Goal: Check status

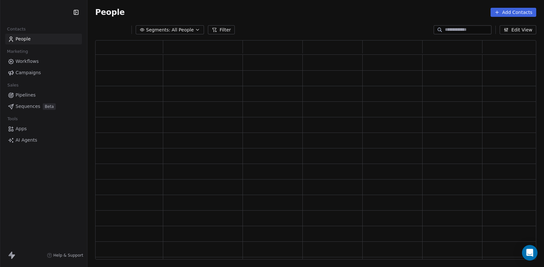
scroll to position [219, 441]
click at [53, 16] on html "Contacts People Marketing Workflows Campaigns Sales Pipelines Sequences Beta To…" at bounding box center [272, 133] width 544 height 267
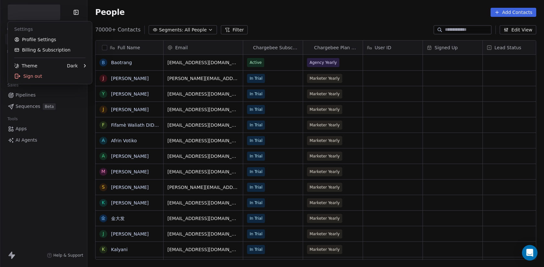
scroll to position [235, 457]
click at [51, 13] on html "Contacts People Marketing Workflows Campaigns Sales Pipelines Sequences Beta To…" at bounding box center [272, 133] width 544 height 267
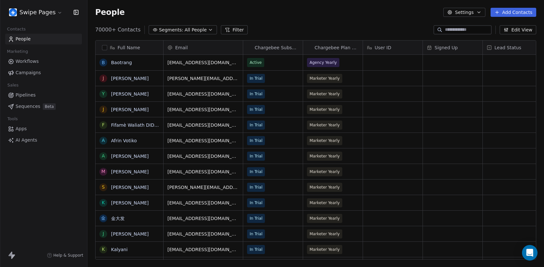
click at [51, 13] on html "Swipe Pages Contacts People Marketing Workflows Campaigns Sales Pipelines Seque…" at bounding box center [272, 133] width 544 height 267
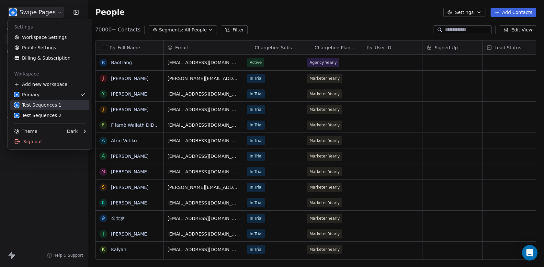
click at [63, 106] on div "Test Sequences 1" at bounding box center [49, 105] width 71 height 6
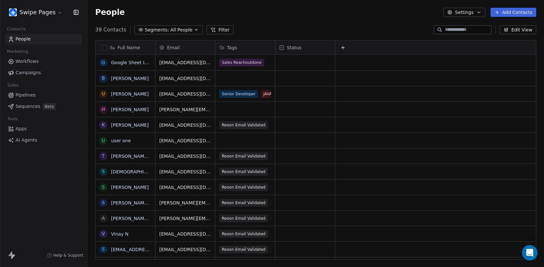
scroll to position [21, 0]
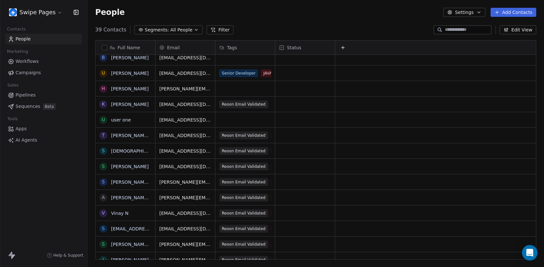
click at [158, 29] on span "Segments:" at bounding box center [157, 30] width 24 height 7
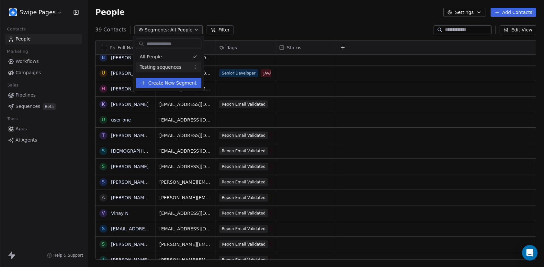
click at [167, 64] on span "Testing sequences" at bounding box center [160, 67] width 41 height 7
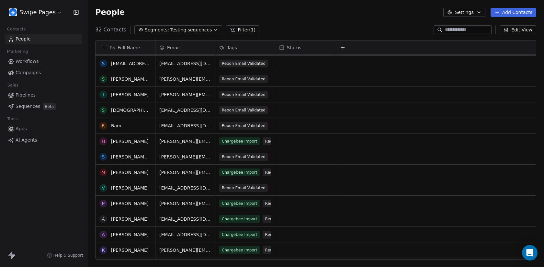
scroll to position [97, 0]
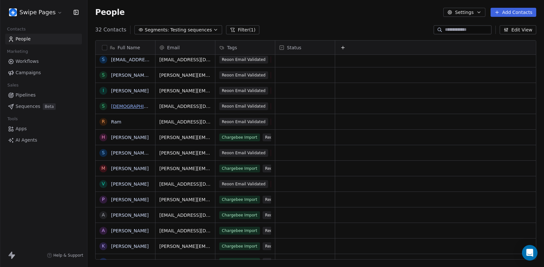
click at [116, 105] on link "[DEMOGRAPHIC_DATA]" at bounding box center [137, 106] width 52 height 5
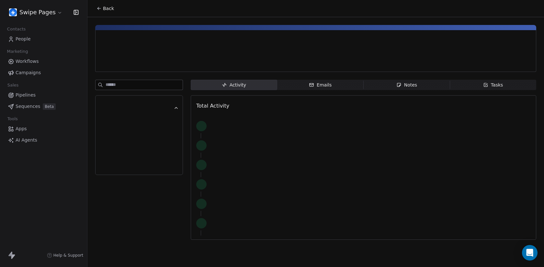
click at [326, 82] on div "Emails" at bounding box center [320, 85] width 23 height 7
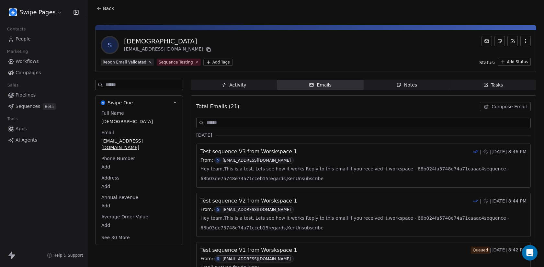
click at [110, 8] on span "Back" at bounding box center [108, 8] width 11 height 6
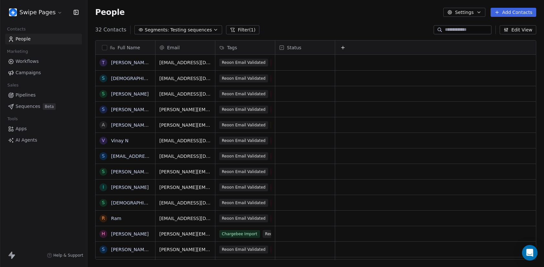
scroll to position [235, 457]
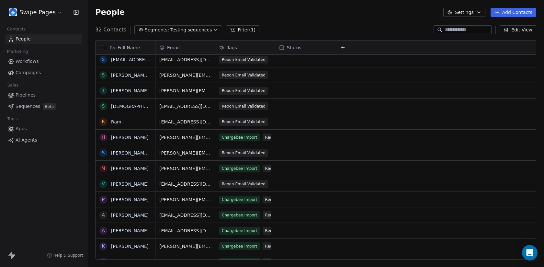
click at [469, 31] on input at bounding box center [467, 30] width 45 height 6
type input "*"
